Goal: Check status: Check status

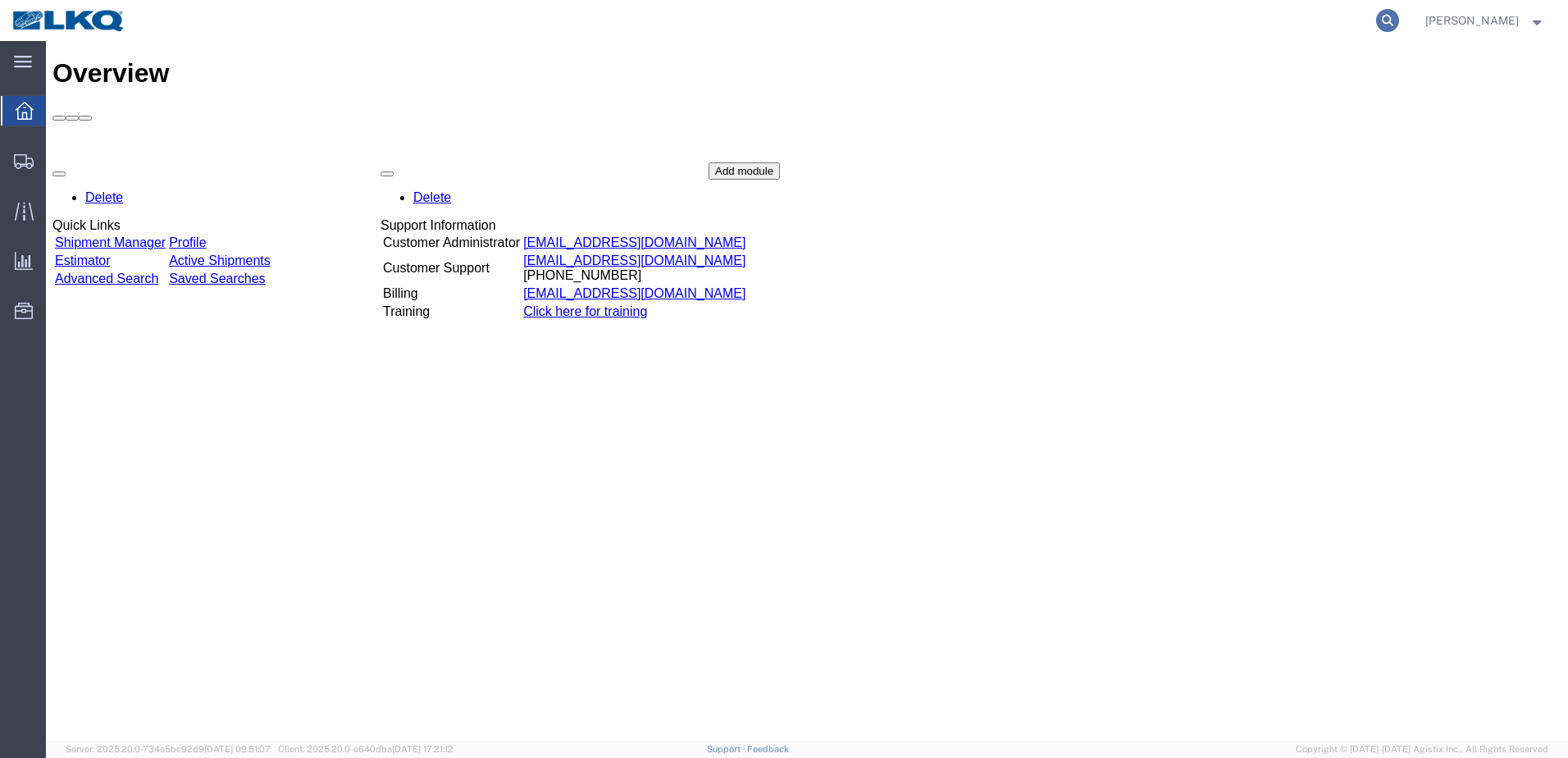
click at [1400, 25] on icon at bounding box center [1388, 20] width 23 height 23
paste input "57082842"
type input "57082842"
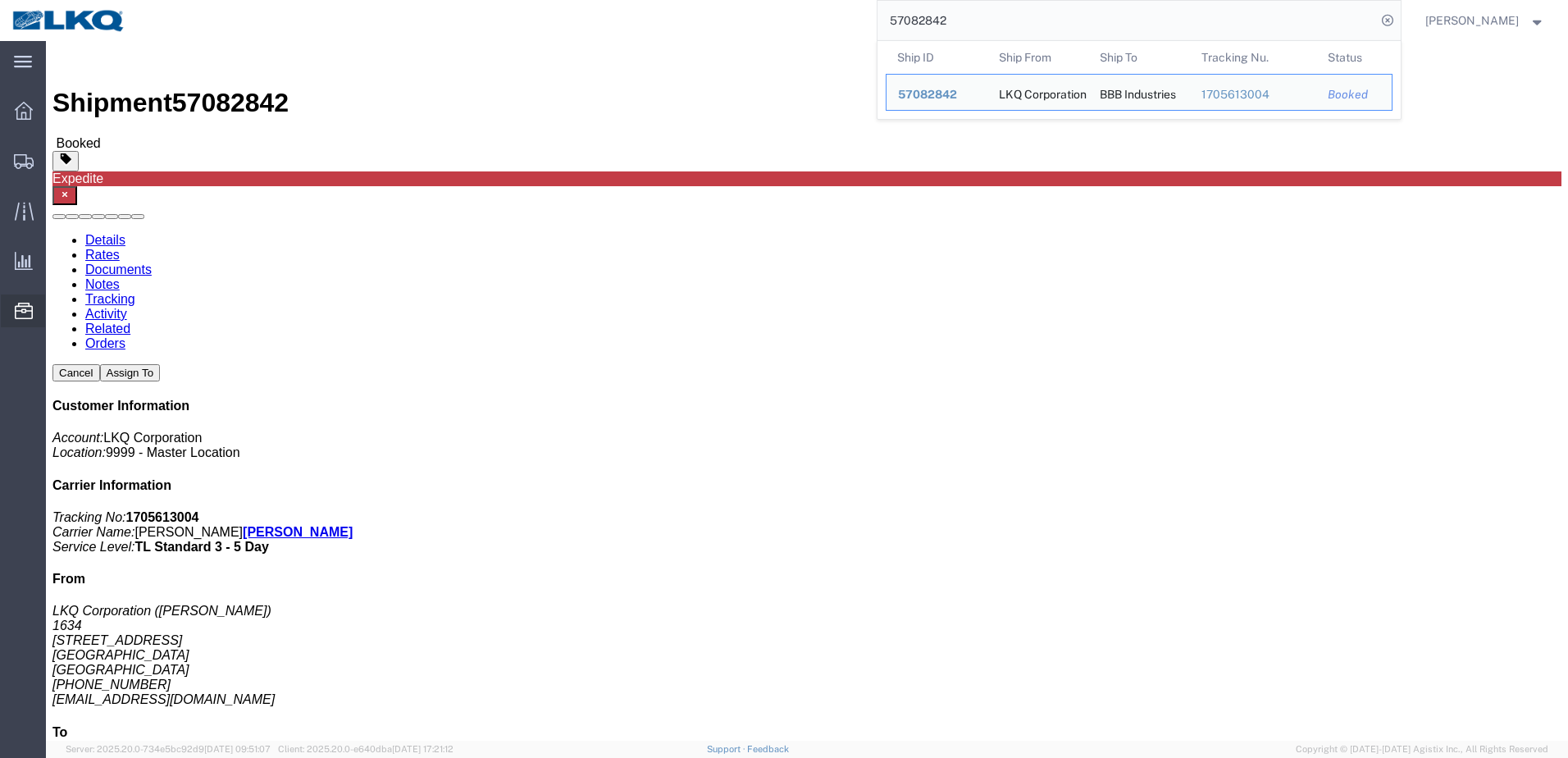
click at [0, 0] on span "Location Appointment" at bounding box center [0, 0] width 0 height 0
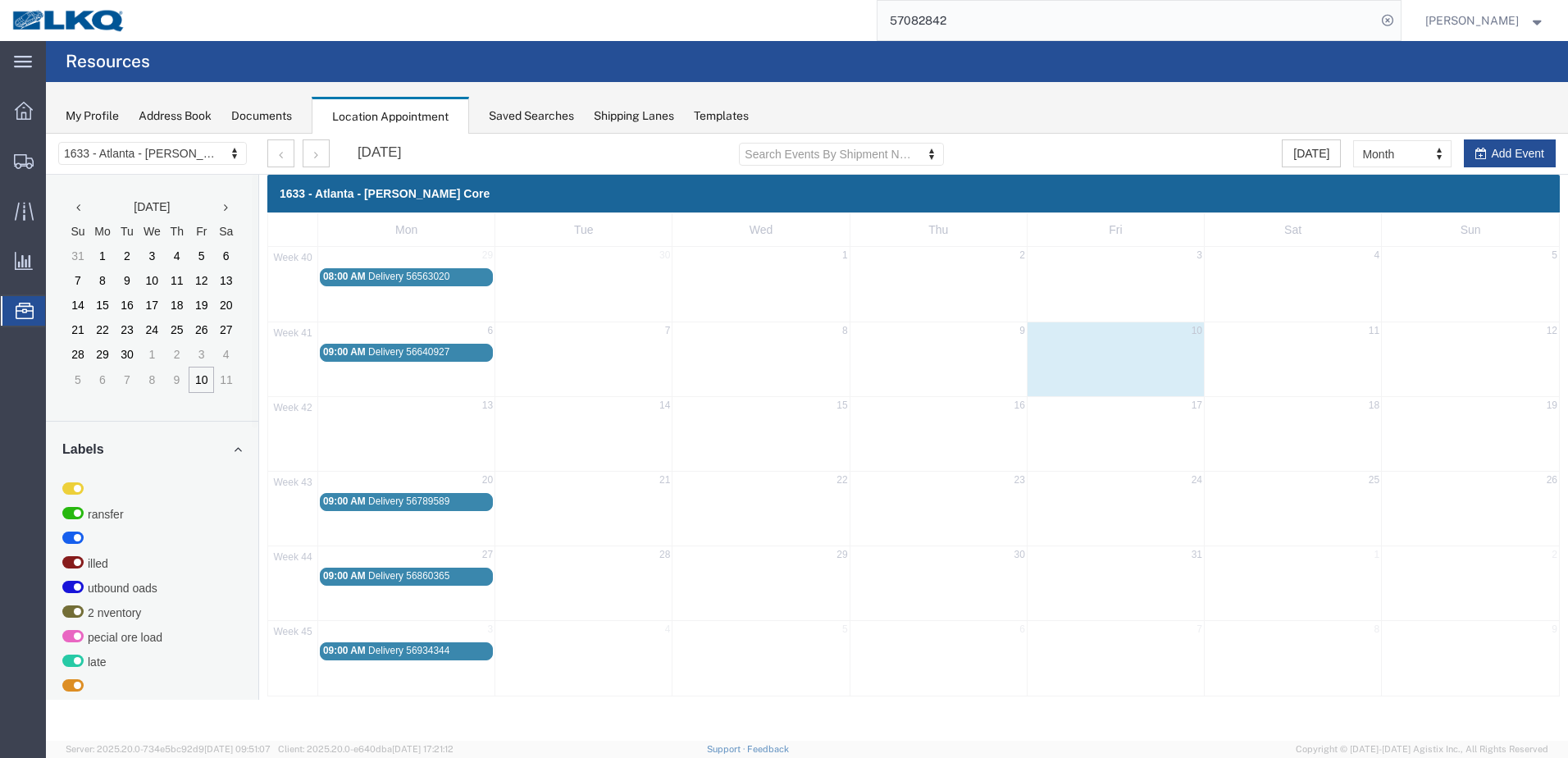
click at [0, 0] on span "Location Appointment" at bounding box center [0, 0] width 0 height 0
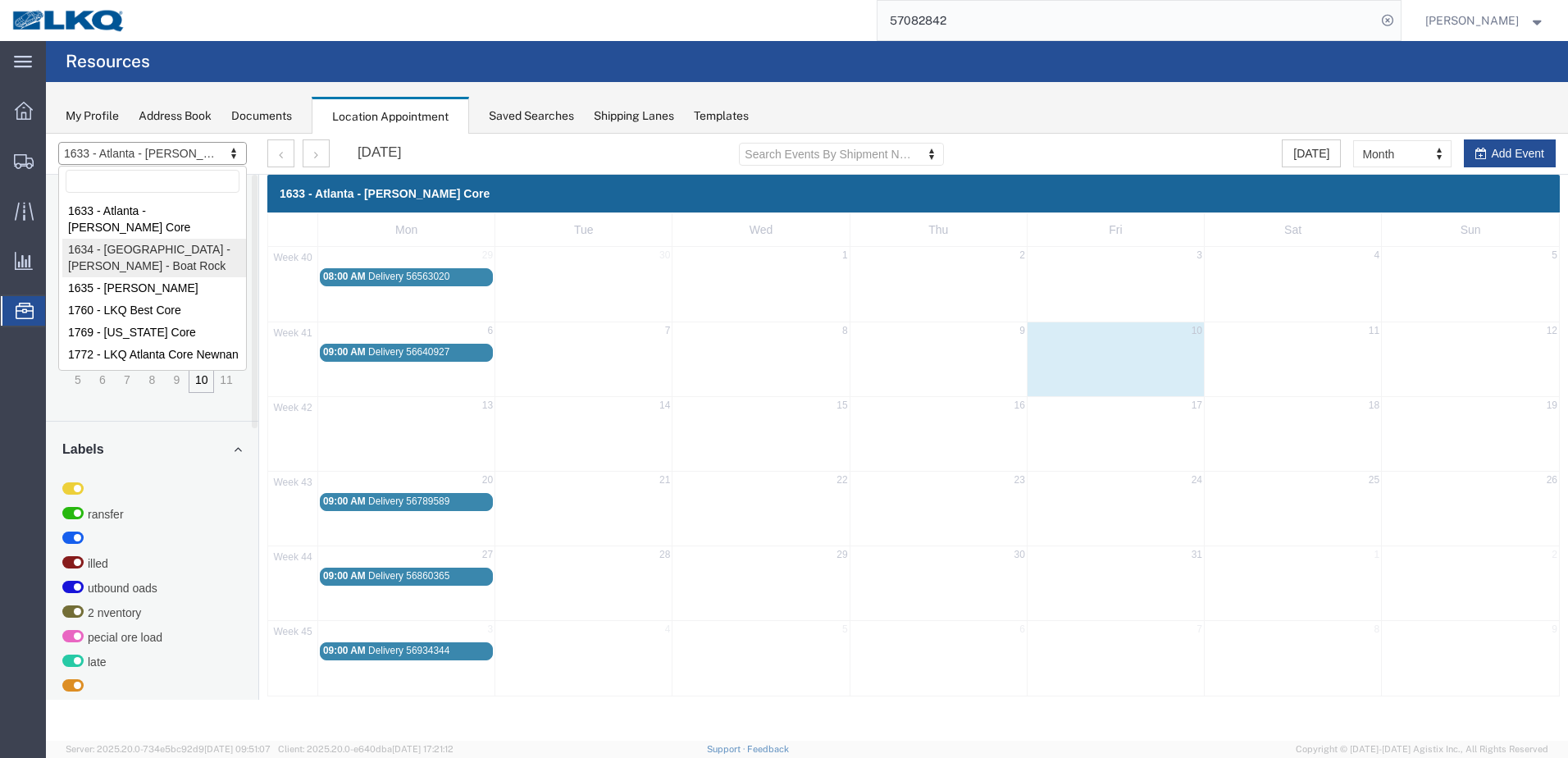
select select "28712"
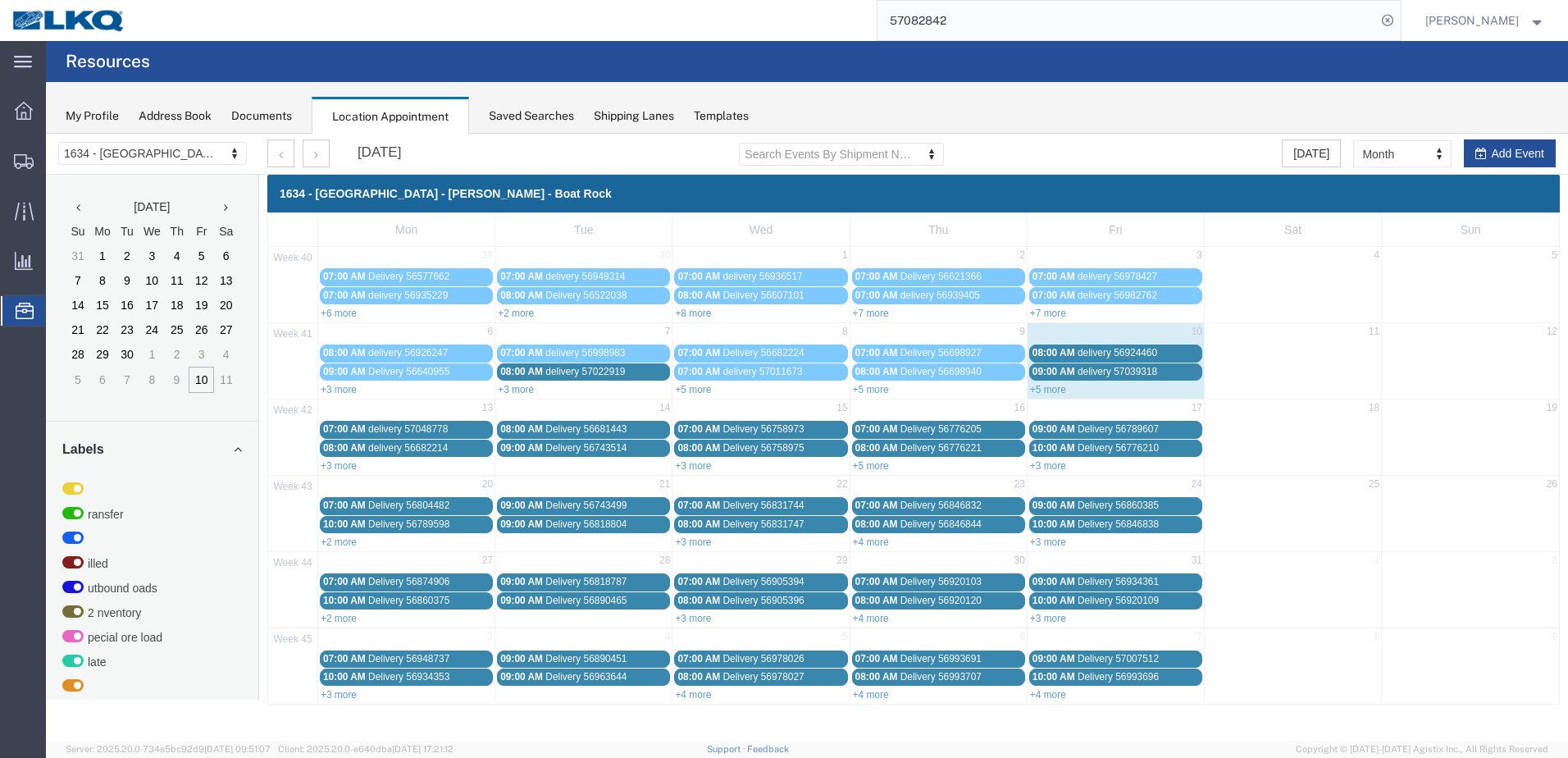
click at [875, 467] on link "+5 more" at bounding box center [872, 465] width 36 height 11
